Goal: Information Seeking & Learning: Learn about a topic

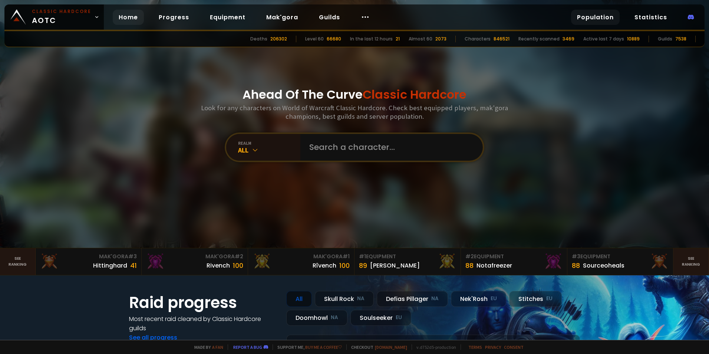
click at [598, 15] on link "Population" at bounding box center [595, 17] width 49 height 15
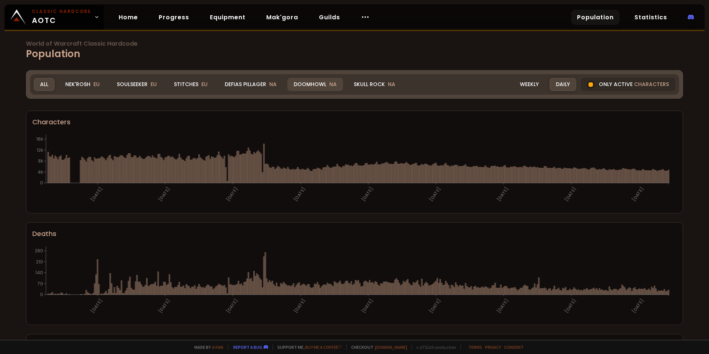
click at [317, 86] on div "Doomhowl NA" at bounding box center [315, 84] width 56 height 13
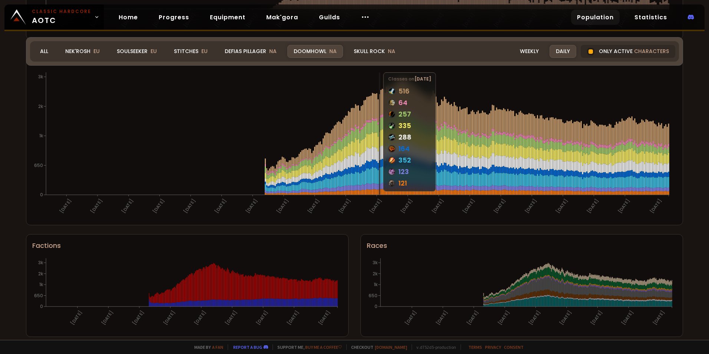
scroll to position [403, 0]
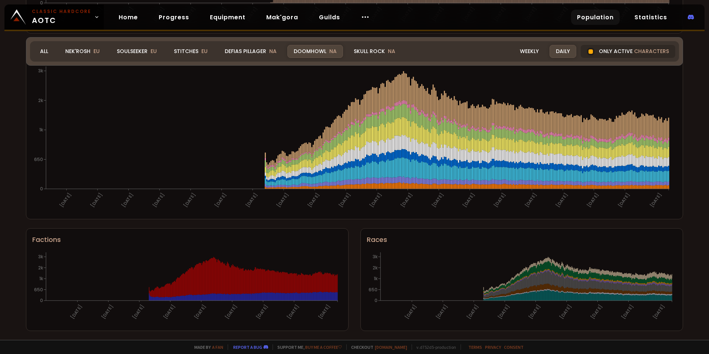
drag, startPoint x: 339, startPoint y: 283, endPoint x: 281, endPoint y: 233, distance: 75.8
drag, startPoint x: 281, startPoint y: 233, endPoint x: 247, endPoint y: 55, distance: 181.3
click at [250, 50] on div "Defias Pillager NA" at bounding box center [250, 51] width 65 height 13
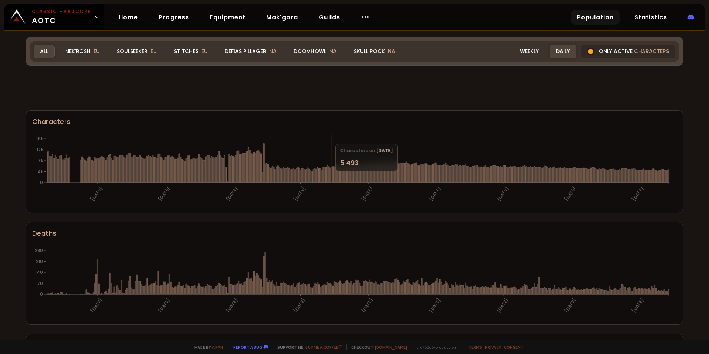
scroll to position [403, 0]
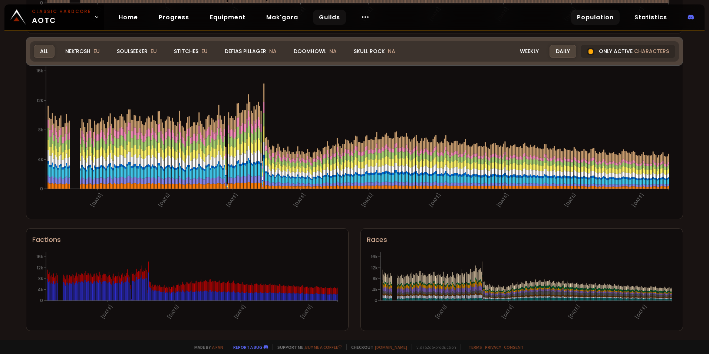
click at [325, 17] on link "Guilds" at bounding box center [329, 17] width 33 height 15
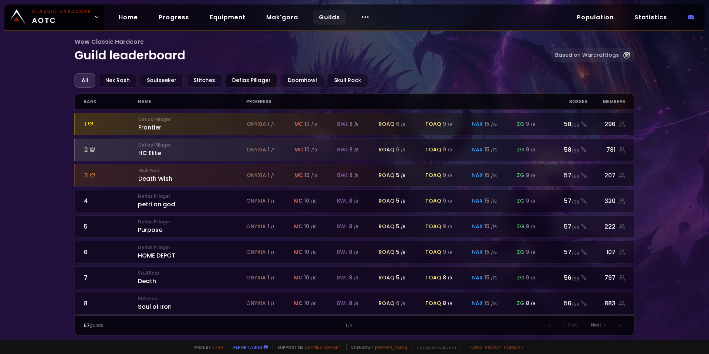
click at [247, 80] on div "Defias Pillager" at bounding box center [251, 80] width 53 height 14
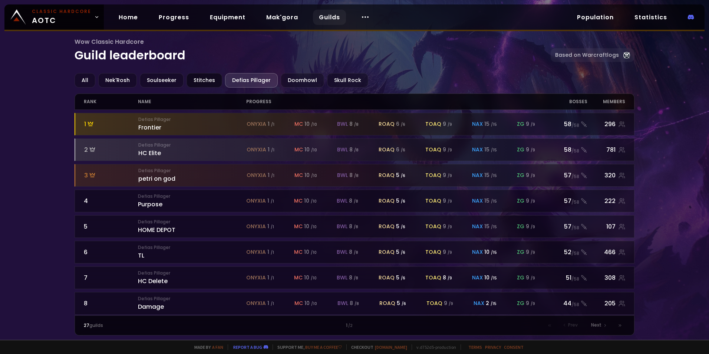
click at [201, 81] on div "Stitches" at bounding box center [205, 80] width 36 height 14
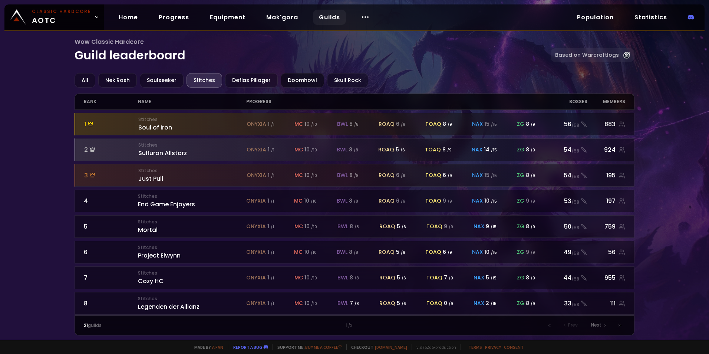
click at [300, 79] on div "Doomhowl" at bounding box center [302, 80] width 43 height 14
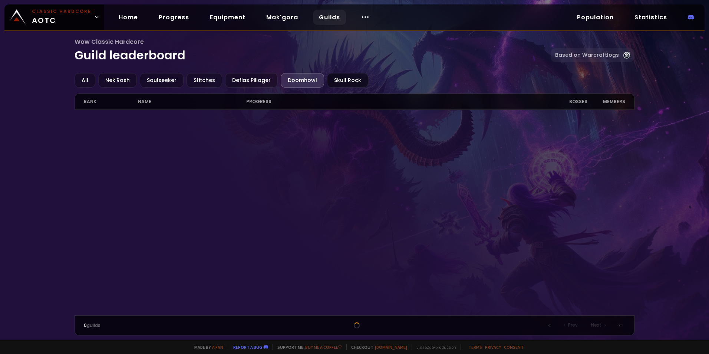
click at [338, 80] on div "Skull Rock" at bounding box center [347, 80] width 41 height 14
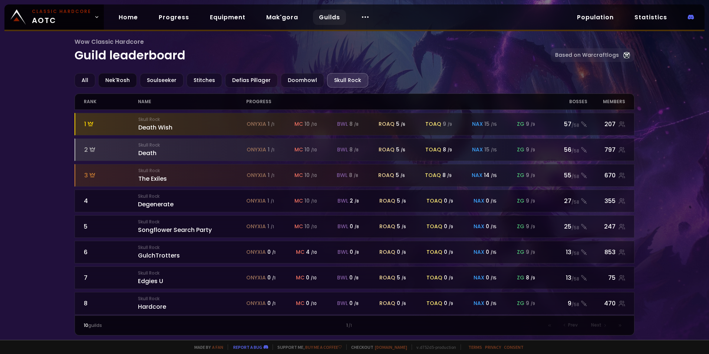
click at [118, 80] on div "Nek'Rosh" at bounding box center [117, 80] width 39 height 14
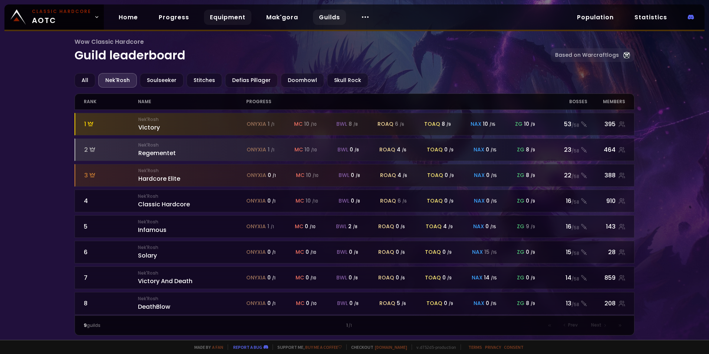
click at [220, 16] on link "Equipment" at bounding box center [227, 17] width 47 height 15
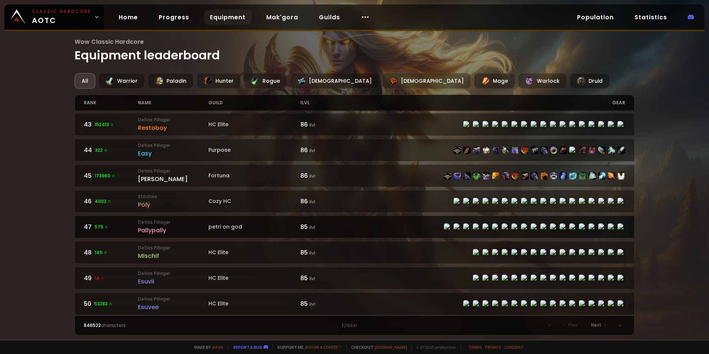
scroll to position [1078, 0]
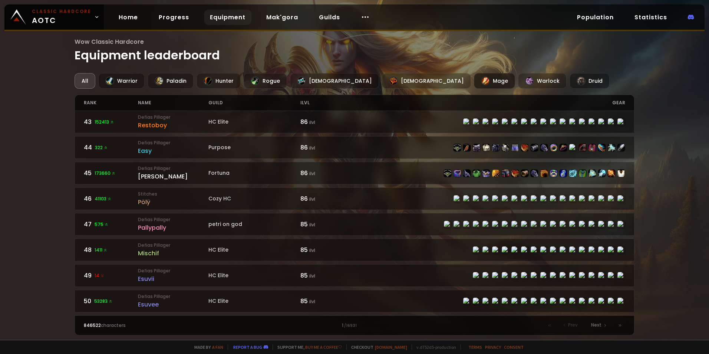
click at [474, 75] on div "Mage" at bounding box center [494, 81] width 41 height 16
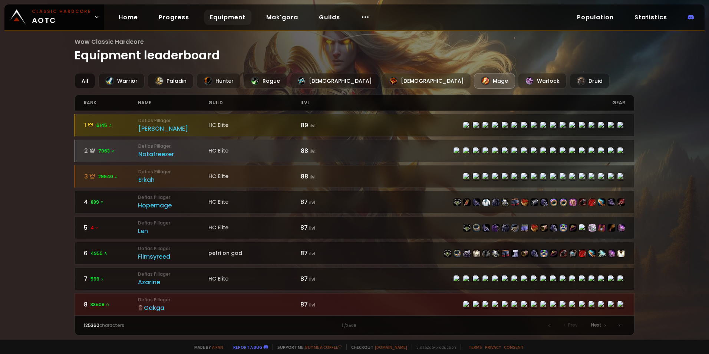
click at [84, 78] on div "All" at bounding box center [85, 81] width 21 height 16
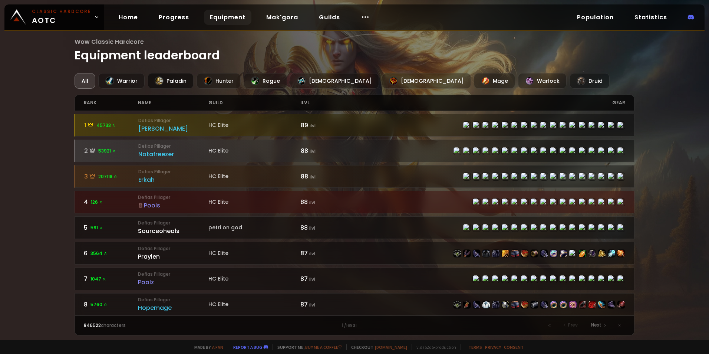
click at [171, 82] on div "Paladin" at bounding box center [171, 81] width 46 height 16
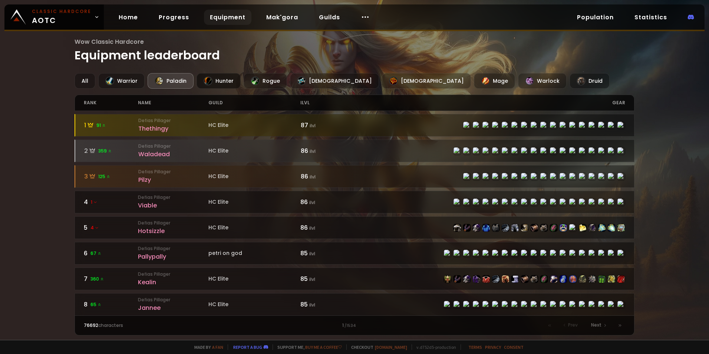
click at [224, 82] on div "Hunter" at bounding box center [219, 81] width 44 height 16
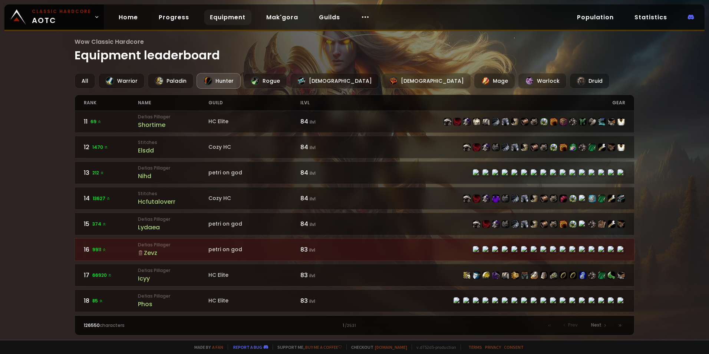
scroll to position [334, 0]
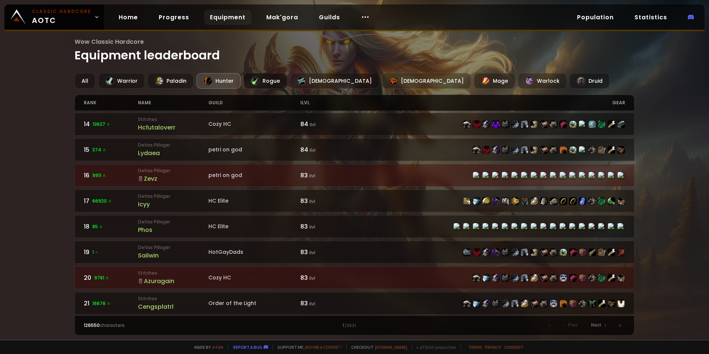
click at [266, 80] on div "Rogue" at bounding box center [265, 81] width 43 height 16
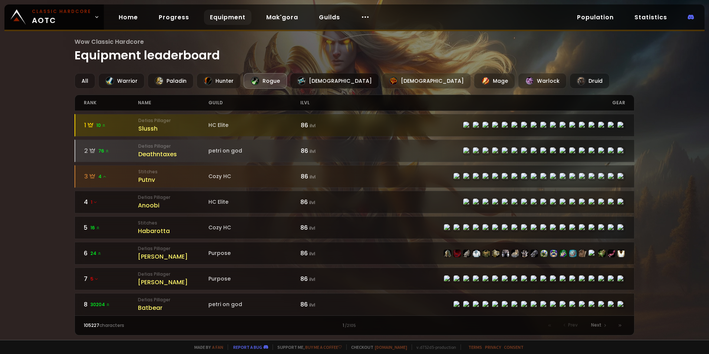
click at [305, 78] on div "[DEMOGRAPHIC_DATA]" at bounding box center [334, 81] width 89 height 16
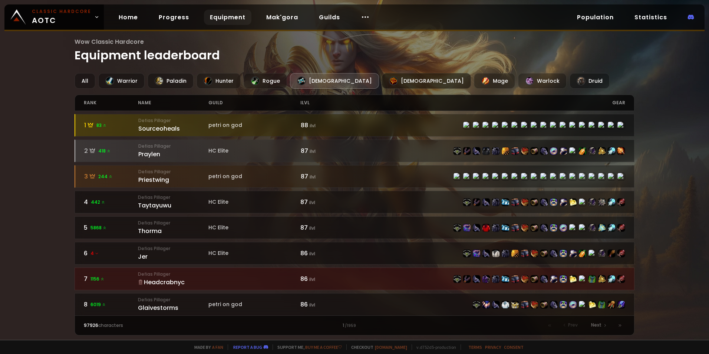
click at [382, 81] on div "[DEMOGRAPHIC_DATA]" at bounding box center [426, 81] width 89 height 16
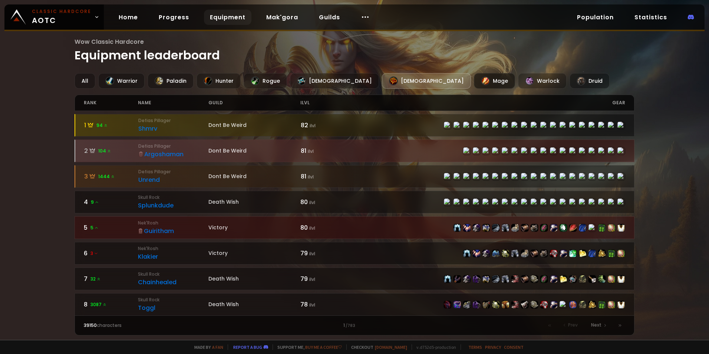
click at [474, 79] on div "Mage" at bounding box center [494, 81] width 41 height 16
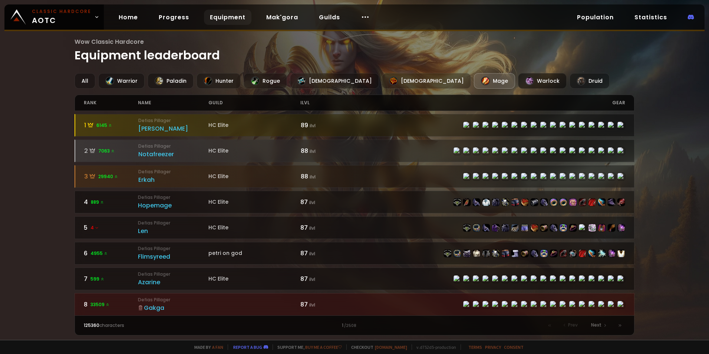
click at [518, 81] on div "Warlock" at bounding box center [542, 81] width 49 height 16
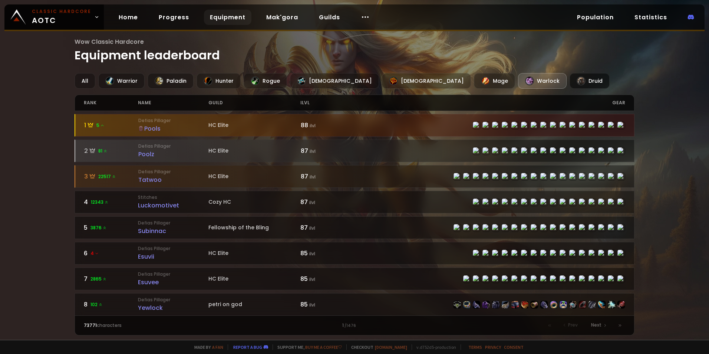
click at [570, 78] on div "Druid" at bounding box center [590, 81] width 40 height 16
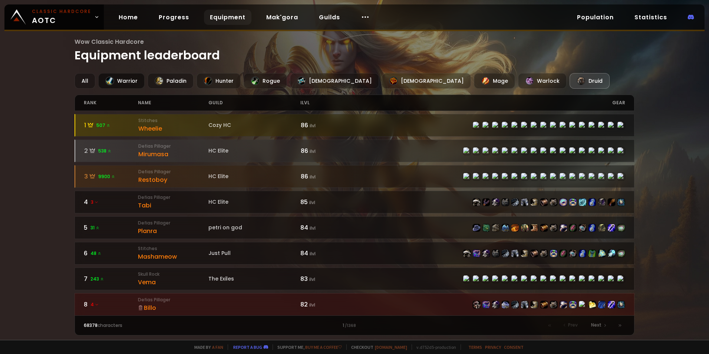
click at [126, 79] on div "Warrior" at bounding box center [121, 81] width 46 height 16
